Goal: Information Seeking & Learning: Learn about a topic

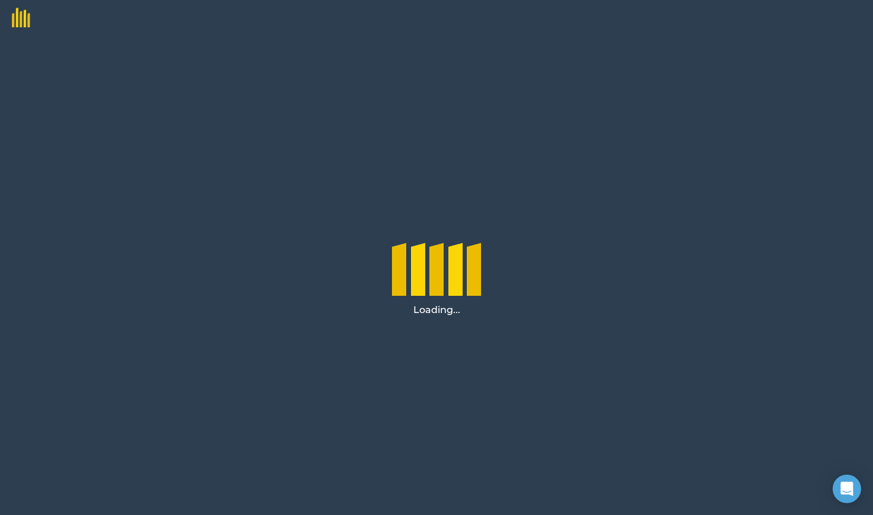
click at [642, 161] on div "Loading..." at bounding box center [436, 275] width 873 height 479
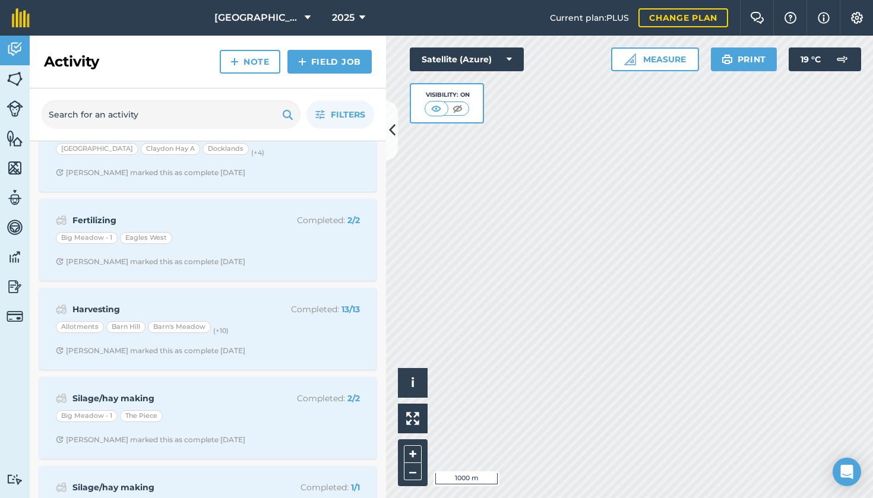
scroll to position [128, 0]
click at [23, 84] on link "Fields" at bounding box center [15, 80] width 30 height 30
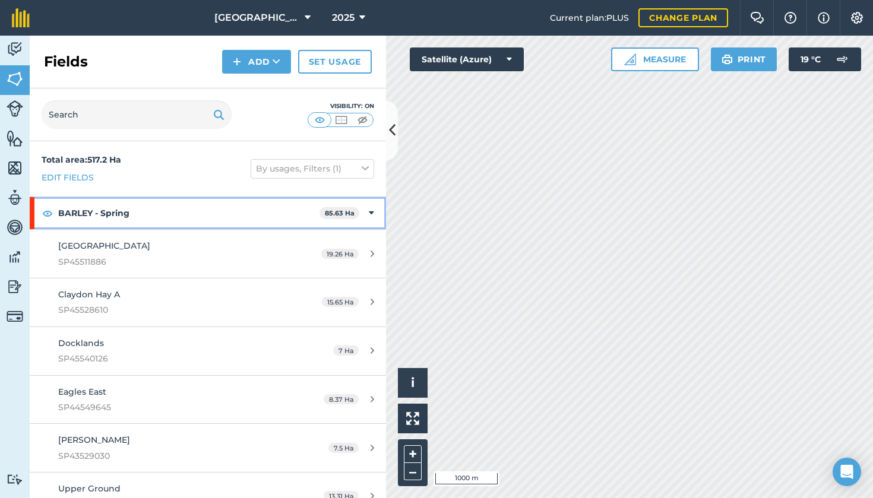
click at [146, 214] on strong "BARLEY - Spring" at bounding box center [188, 213] width 261 height 32
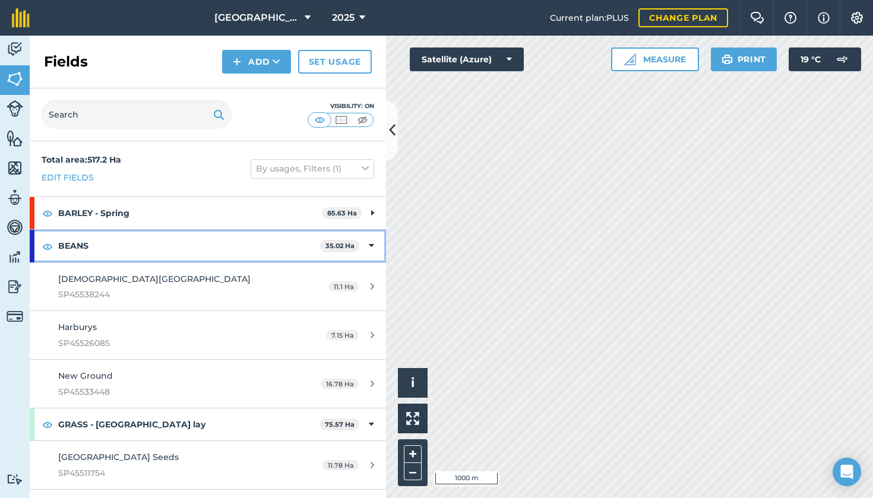
click at [127, 246] on strong "BEANS" at bounding box center [189, 246] width 262 height 32
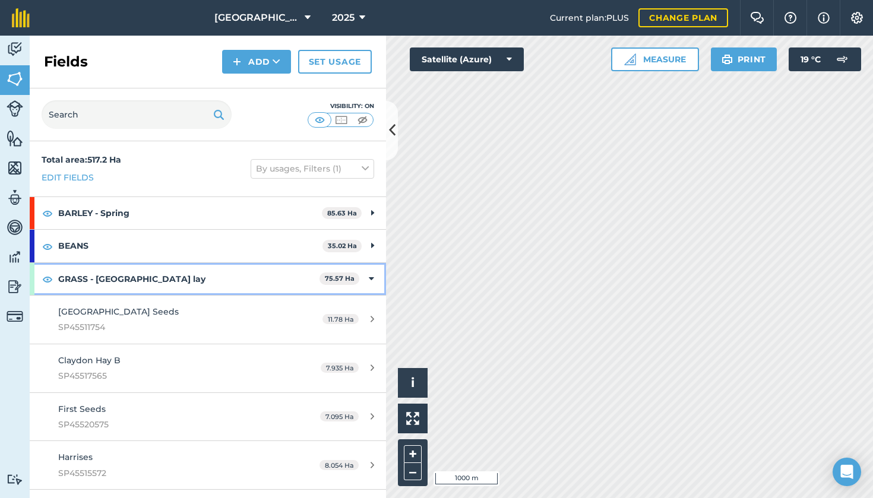
click at [119, 280] on strong "GRASS - Grazing lay" at bounding box center [188, 279] width 261 height 32
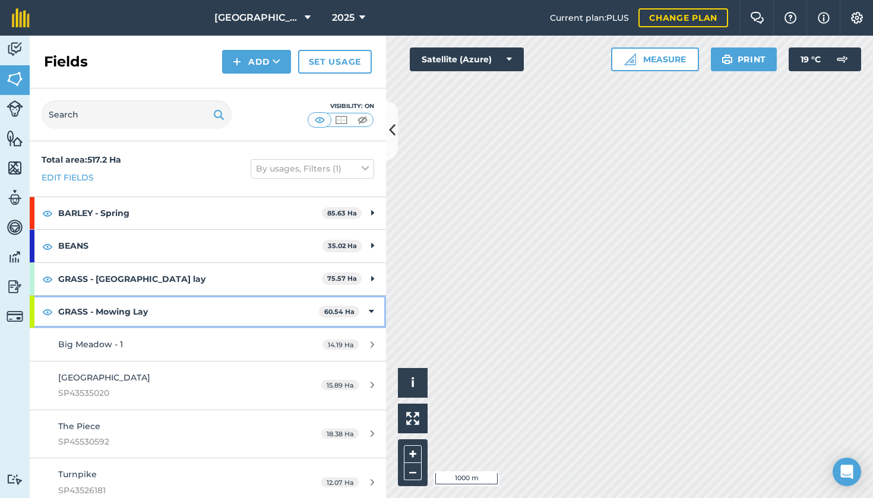
click at [114, 314] on strong "GRASS - Mowing Lay" at bounding box center [188, 312] width 261 height 32
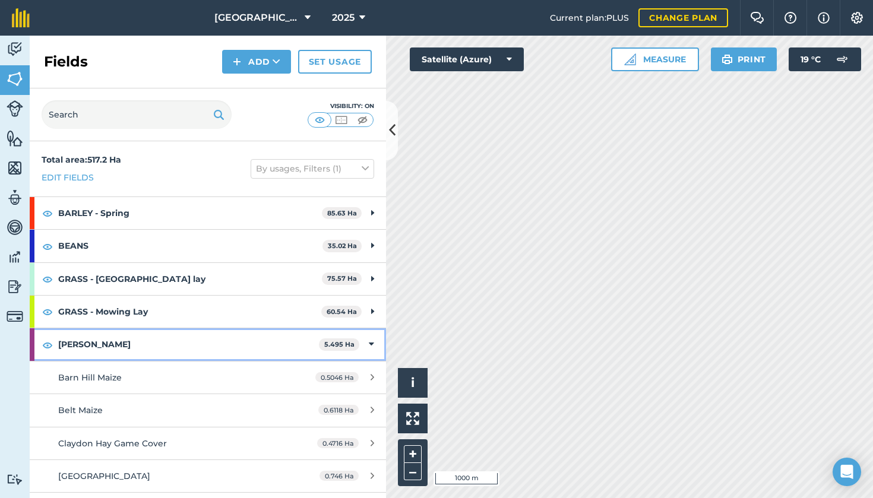
click at [110, 346] on strong "Mazie" at bounding box center [188, 344] width 261 height 32
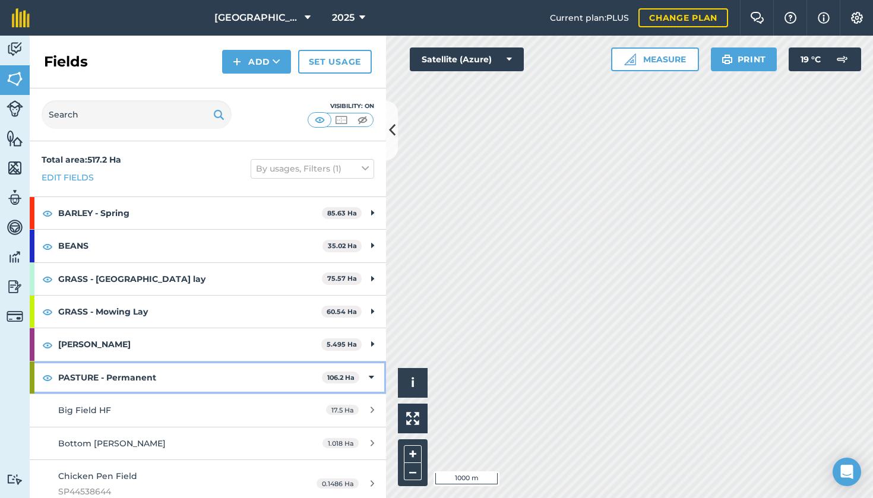
click at [109, 373] on strong "PASTURE - Permanent" at bounding box center [190, 377] width 264 height 32
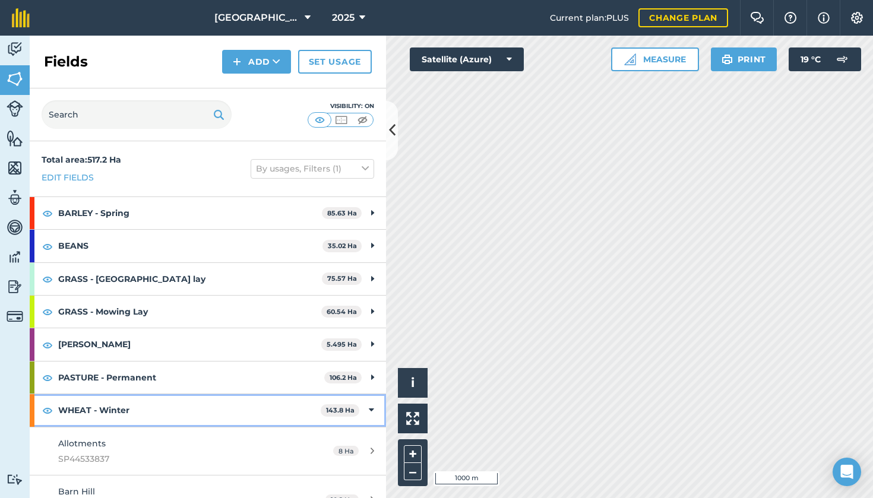
click at [106, 414] on strong "WHEAT - Winter" at bounding box center [189, 410] width 262 height 32
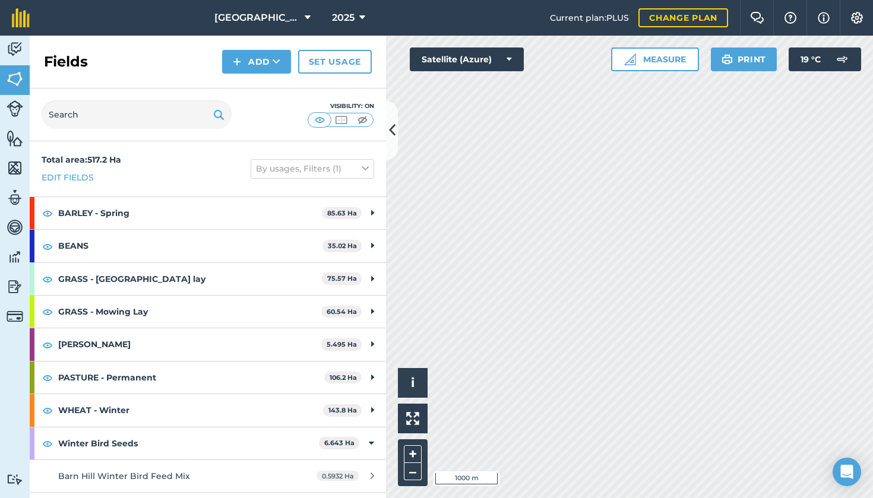
click at [350, 16] on button "2025" at bounding box center [348, 18] width 43 height 36
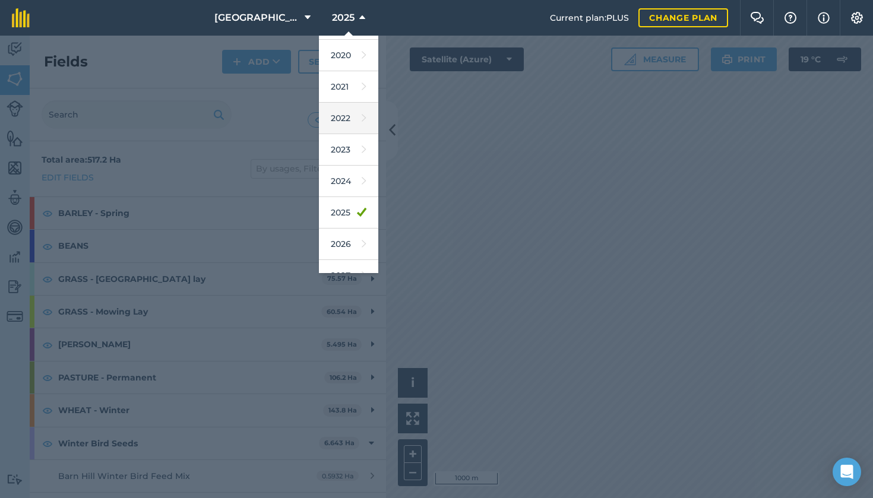
scroll to position [60, 0]
click at [326, 242] on link "2026" at bounding box center [348, 242] width 59 height 31
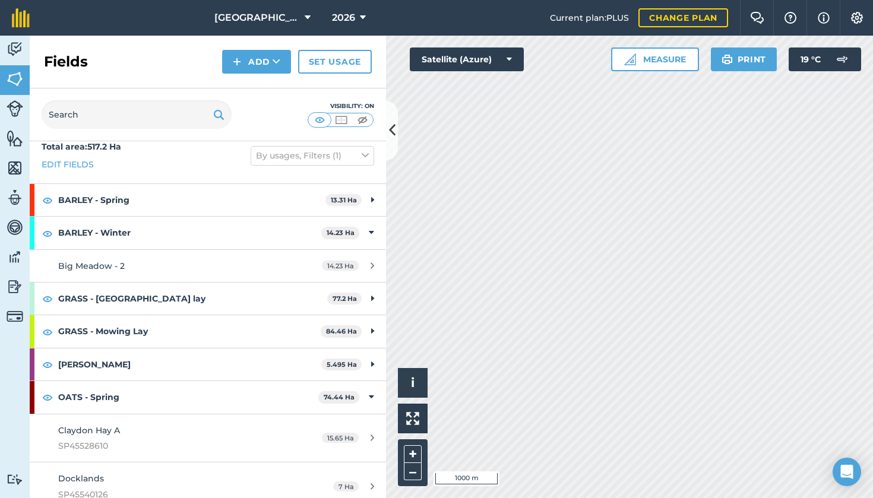
scroll to position [19, 0]
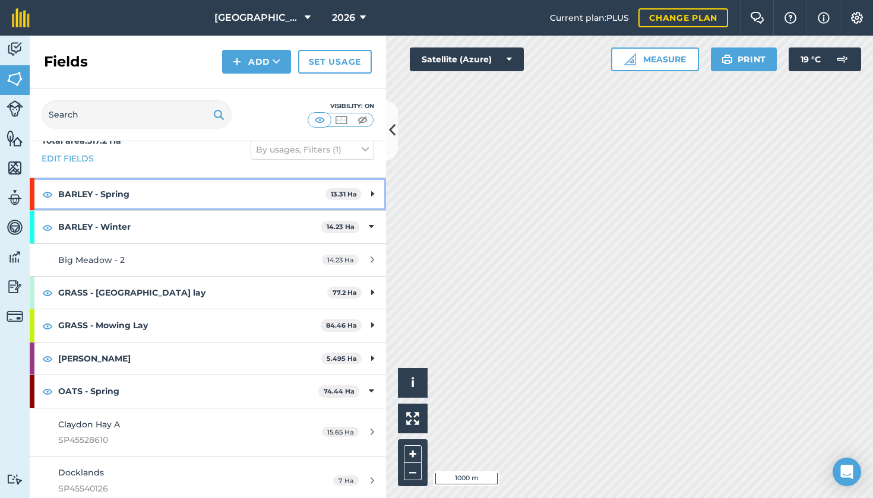
click at [296, 194] on strong "BARLEY - Spring" at bounding box center [191, 194] width 267 height 32
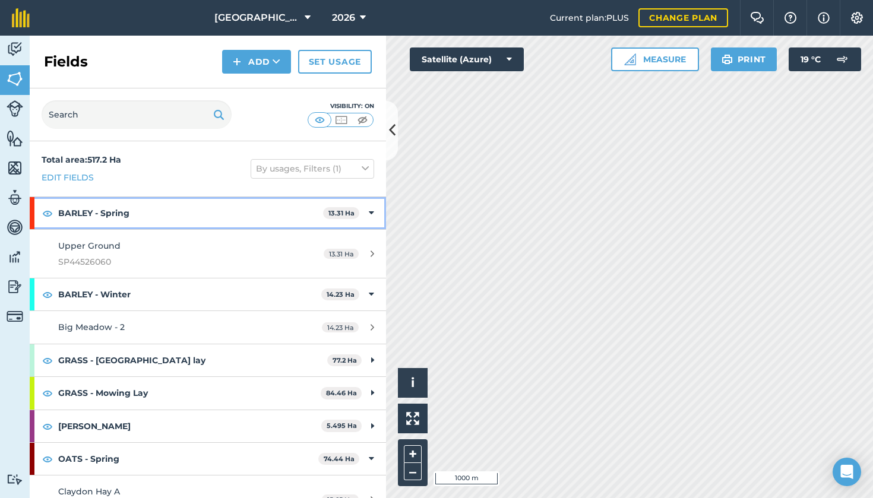
scroll to position [0, 0]
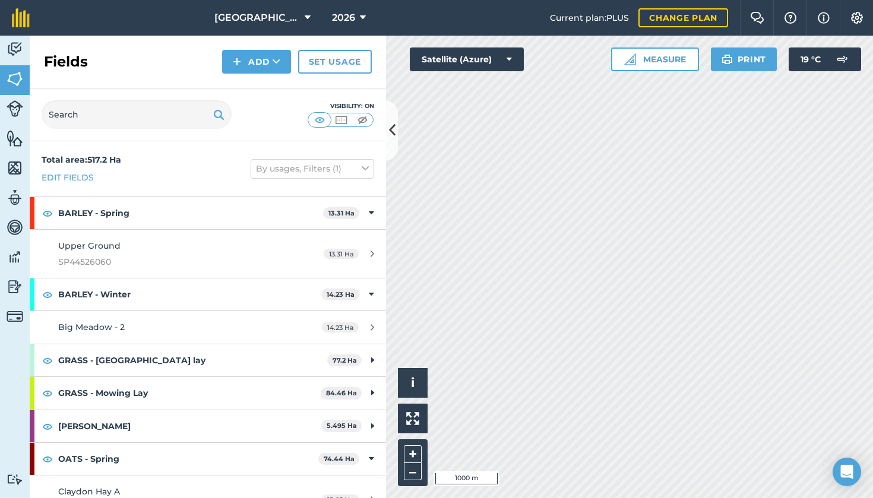
click at [369, 255] on div "13.31 Ha" at bounding box center [349, 253] width 74 height 9
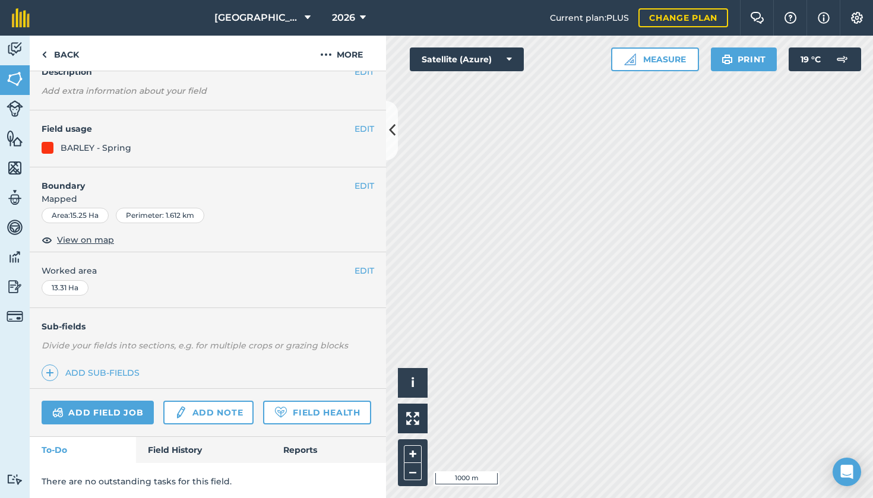
scroll to position [72, 0]
click at [170, 446] on link "Field History" at bounding box center [203, 450] width 135 height 26
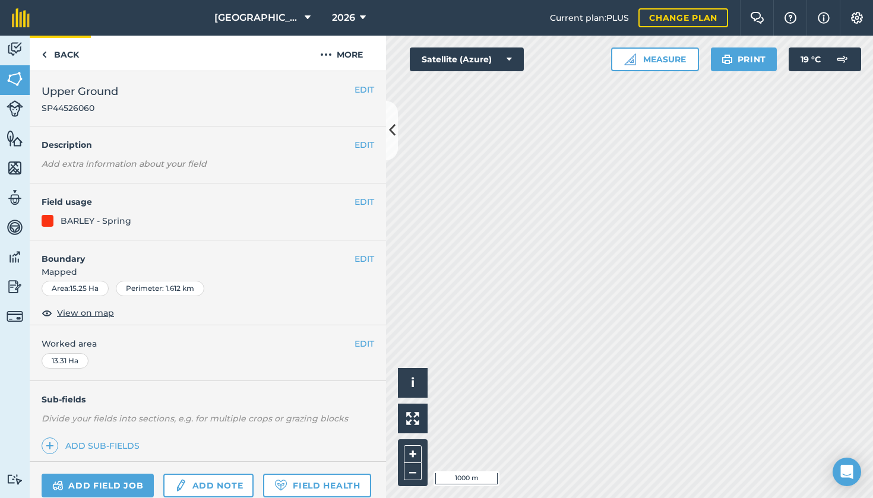
click at [69, 51] on link "Back" at bounding box center [60, 53] width 61 height 35
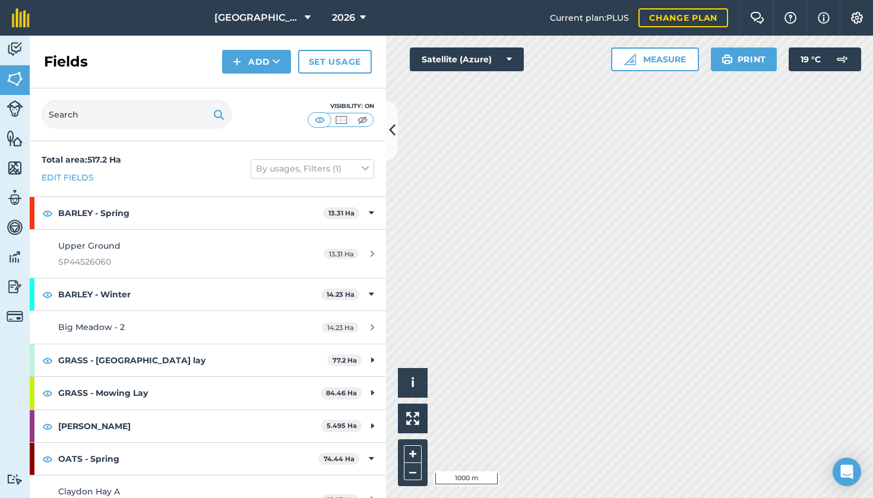
click at [80, 252] on div "Upper Ground SP44526060" at bounding box center [169, 253] width 223 height 29
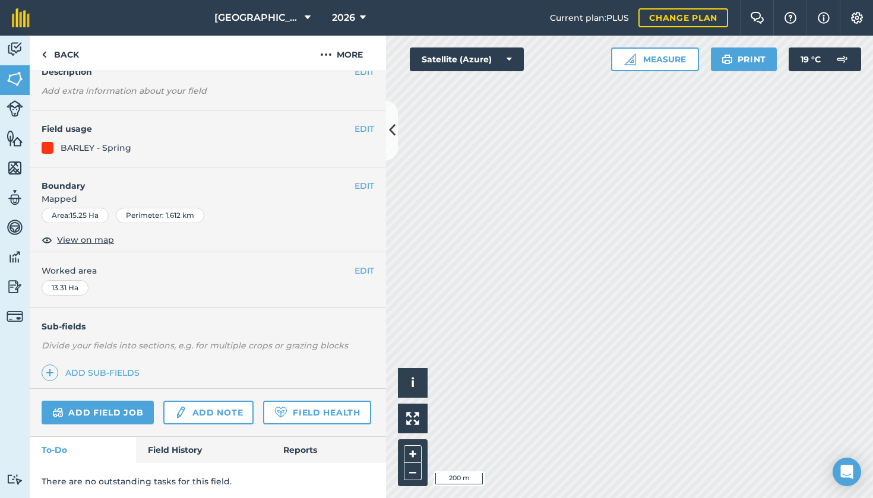
scroll to position [72, 0]
click at [211, 453] on link "Field History" at bounding box center [203, 450] width 135 height 26
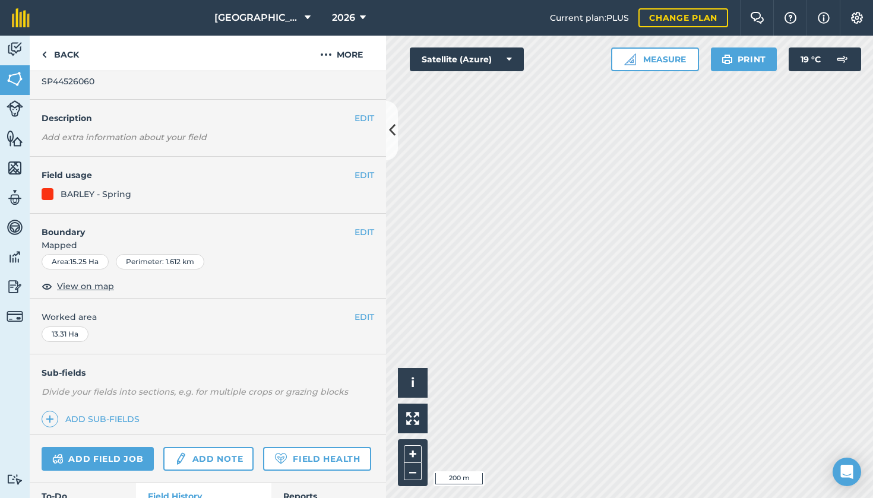
scroll to position [27, 0]
click at [338, 11] on button "2026" at bounding box center [348, 18] width 43 height 36
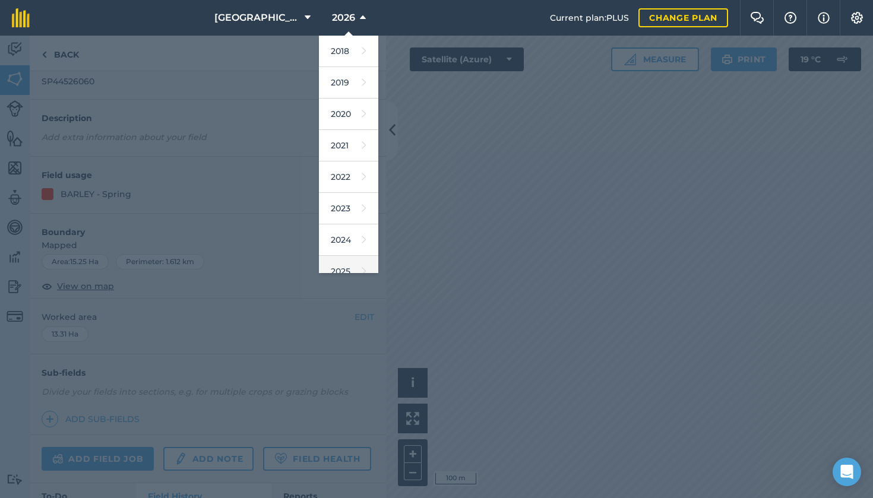
click at [330, 263] on link "2025" at bounding box center [348, 271] width 59 height 31
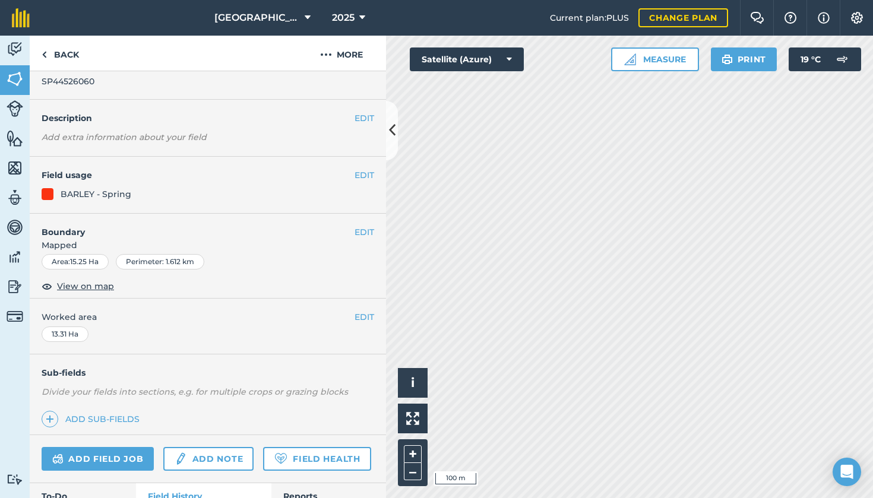
click at [332, 12] on span "2025" at bounding box center [343, 18] width 23 height 14
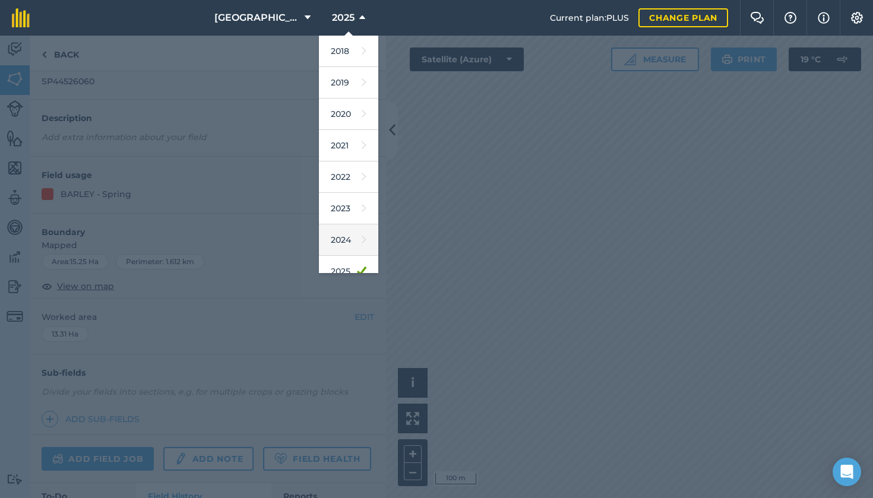
click at [326, 242] on link "2024" at bounding box center [348, 239] width 59 height 31
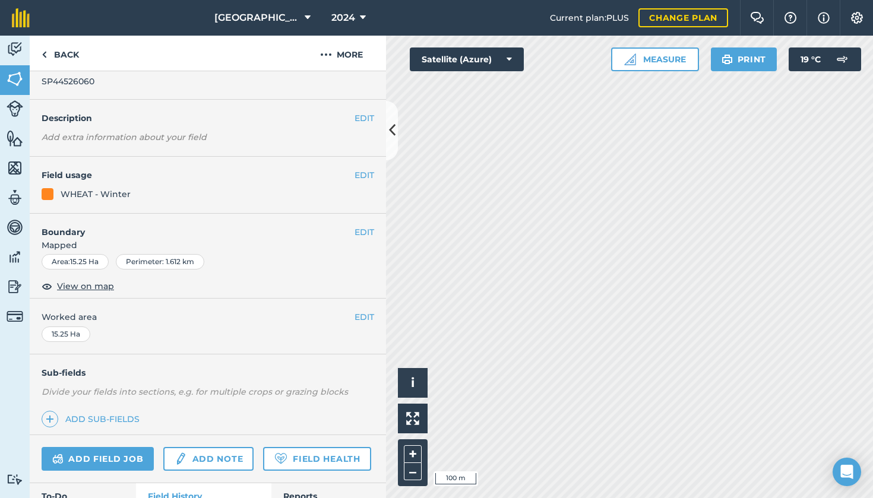
click at [338, 29] on button "2024" at bounding box center [348, 18] width 44 height 36
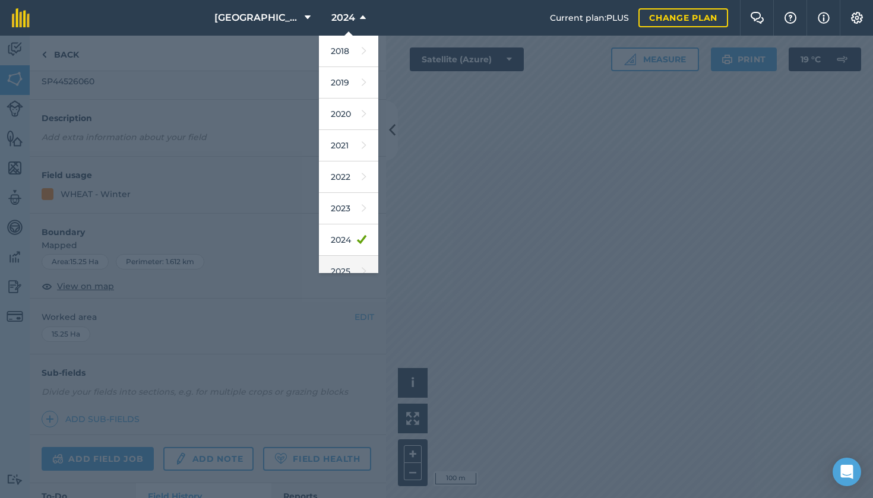
click at [337, 268] on link "2025" at bounding box center [348, 271] width 59 height 31
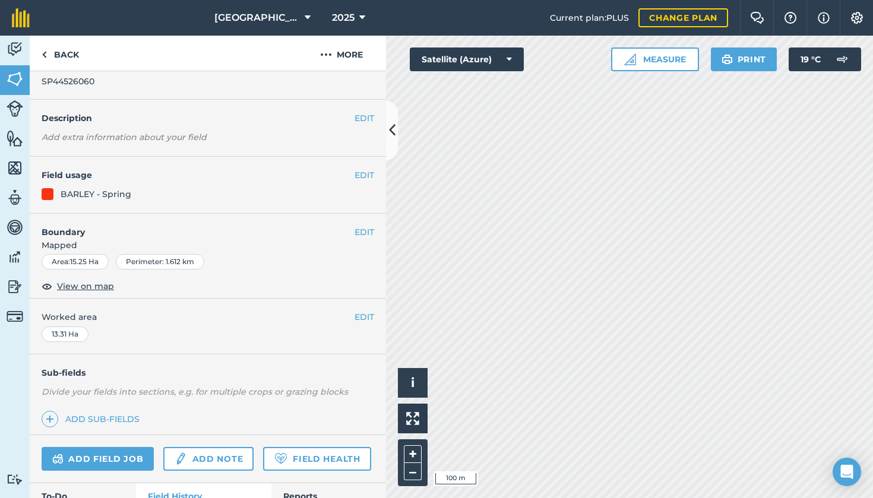
click at [359, 21] on icon at bounding box center [362, 18] width 6 height 14
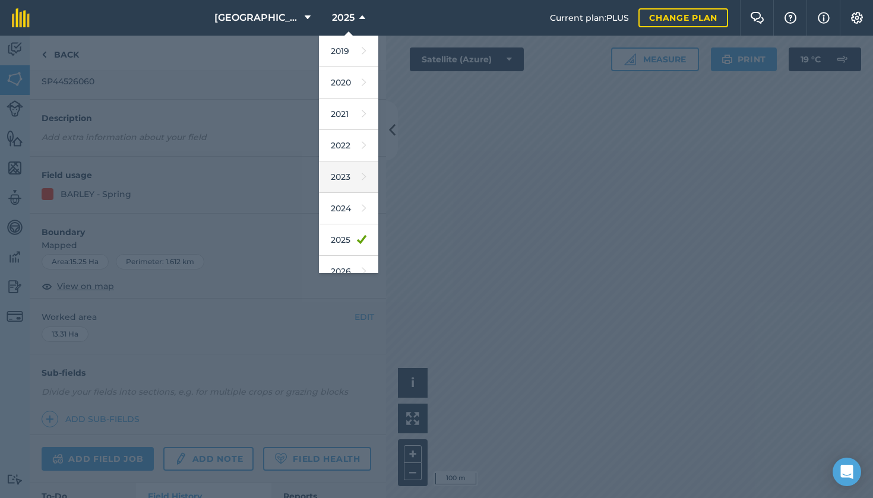
scroll to position [55, 0]
click at [330, 259] on link "2026" at bounding box center [348, 248] width 59 height 31
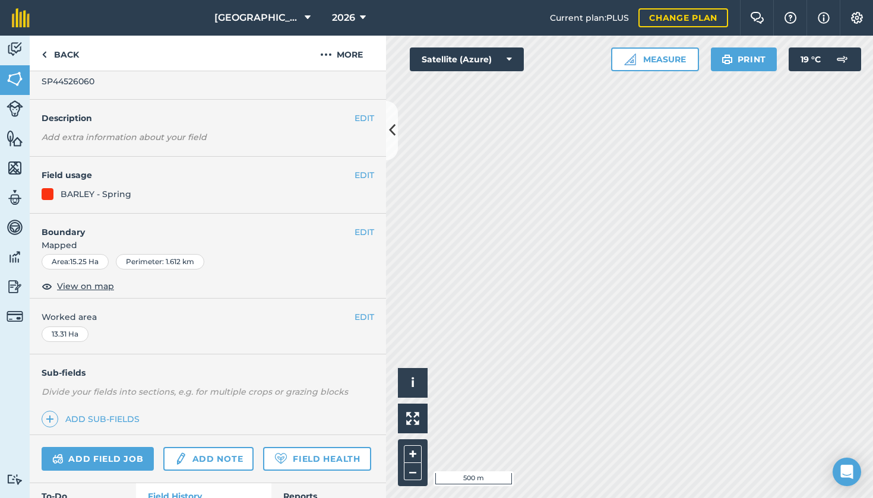
click at [337, 25] on button "2026" at bounding box center [348, 18] width 43 height 36
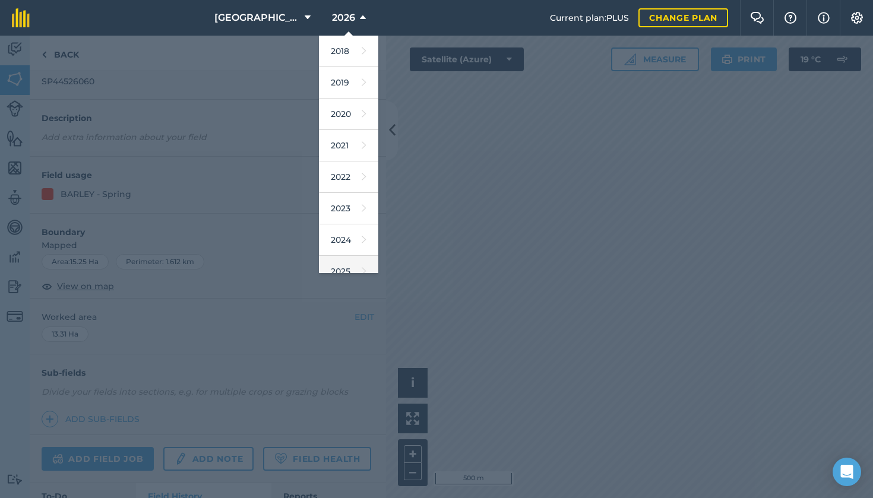
click at [325, 264] on link "2025" at bounding box center [348, 271] width 59 height 31
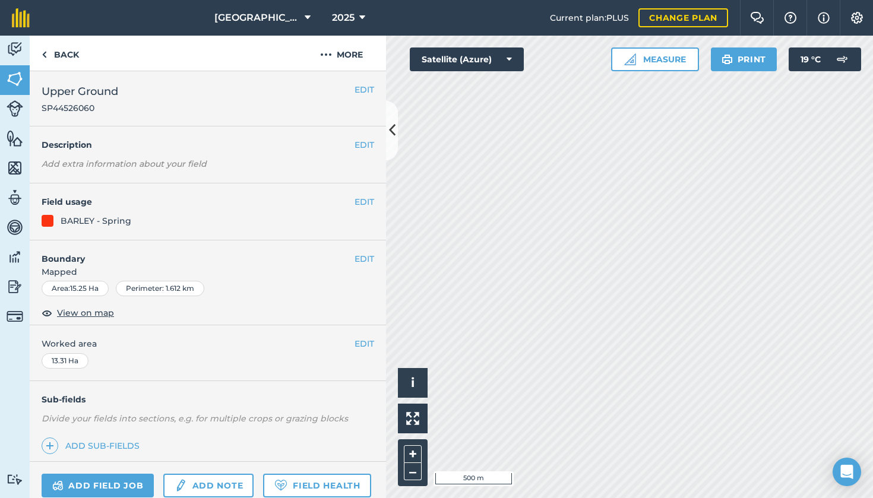
scroll to position [0, 0]
